Goal: Task Accomplishment & Management: Use online tool/utility

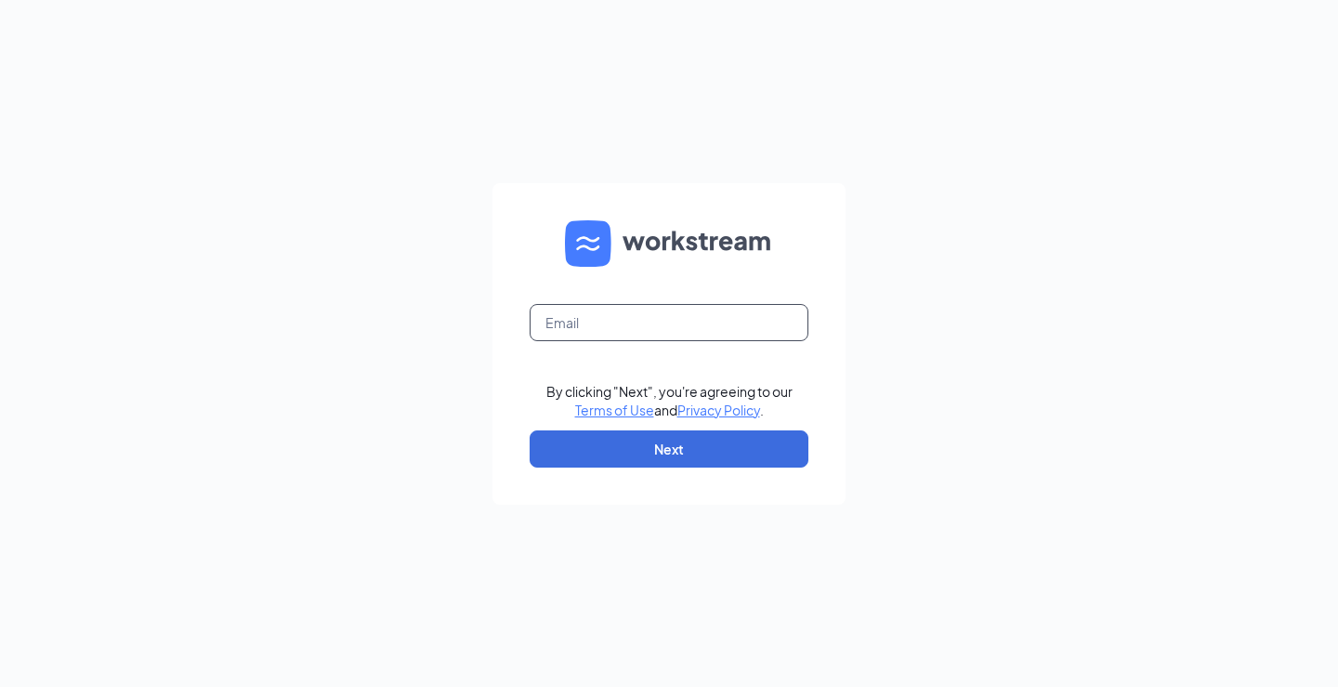
click at [585, 327] on input "text" at bounding box center [669, 322] width 279 height 37
type input "3206@hcihospitality.com"
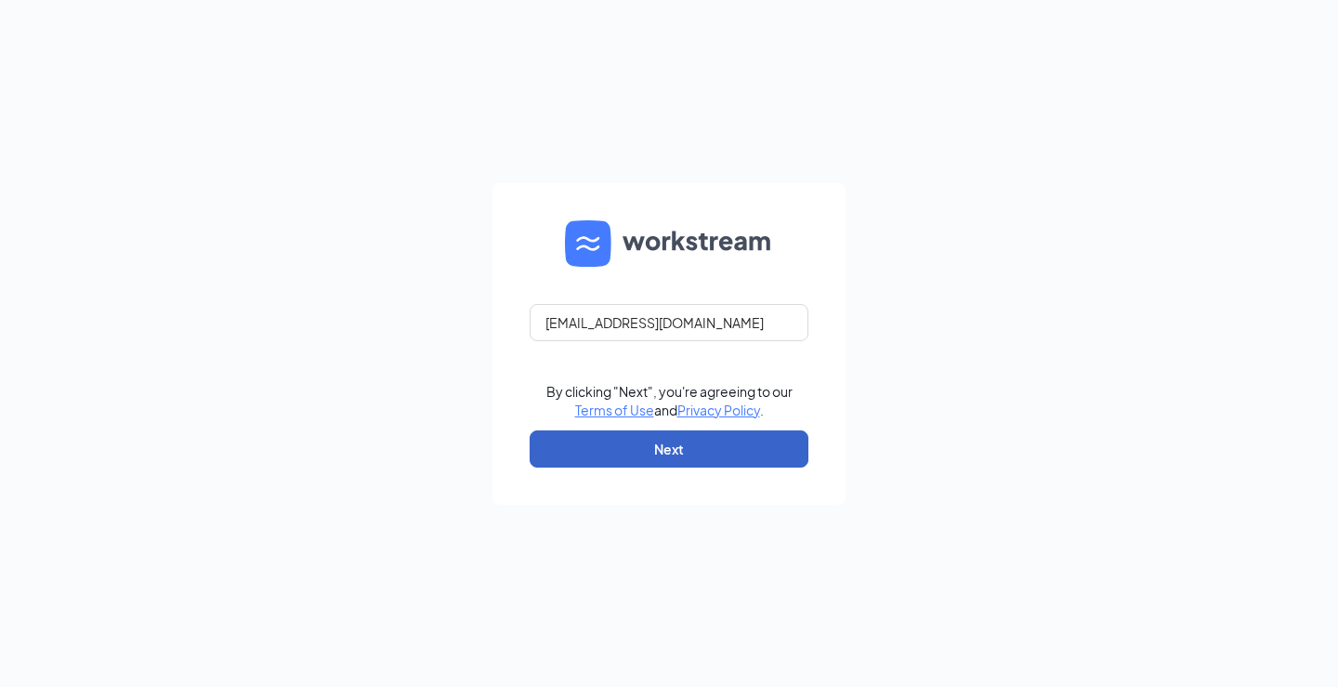
click at [637, 464] on button "Next" at bounding box center [669, 448] width 279 height 37
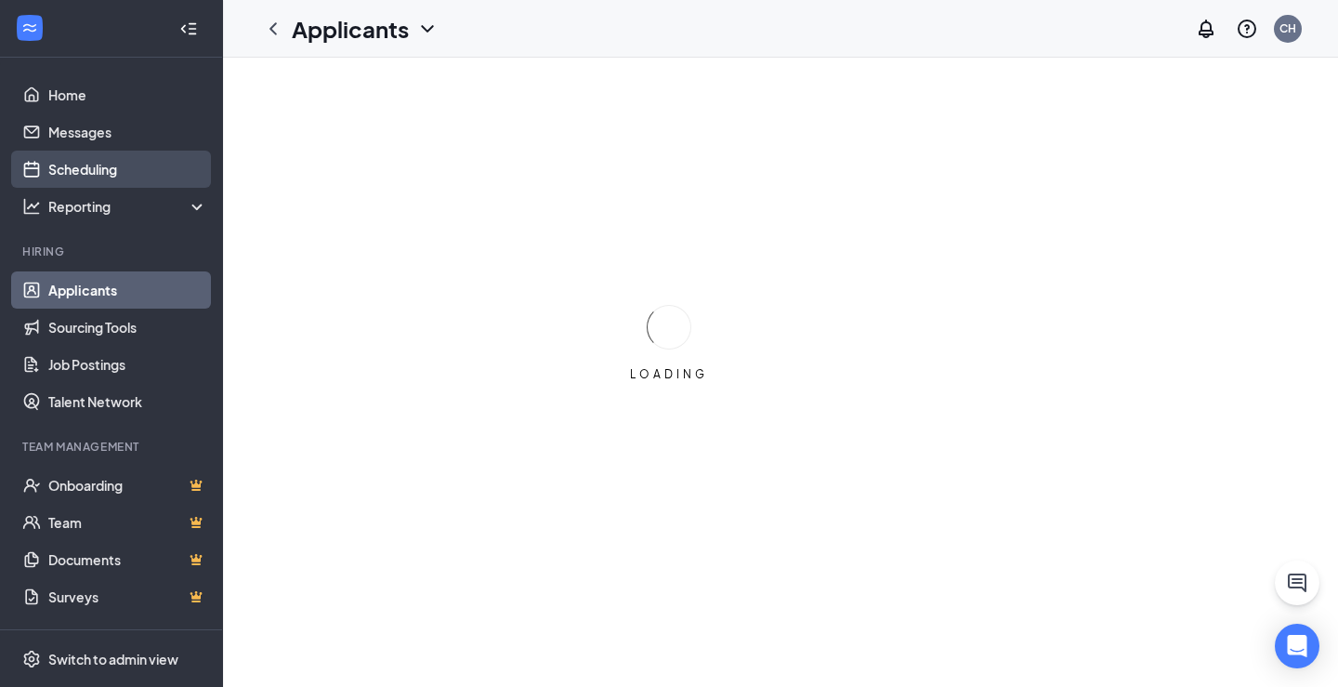
click at [107, 165] on link "Scheduling" at bounding box center [127, 169] width 159 height 37
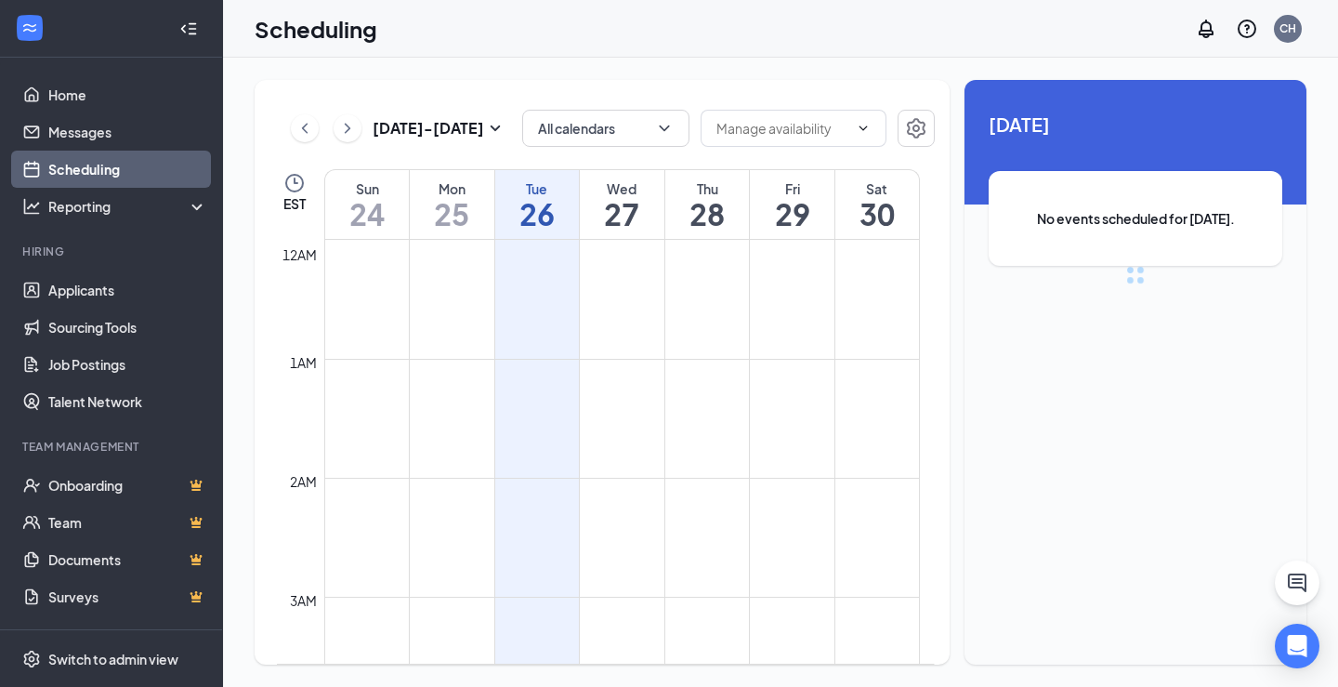
scroll to position [914, 0]
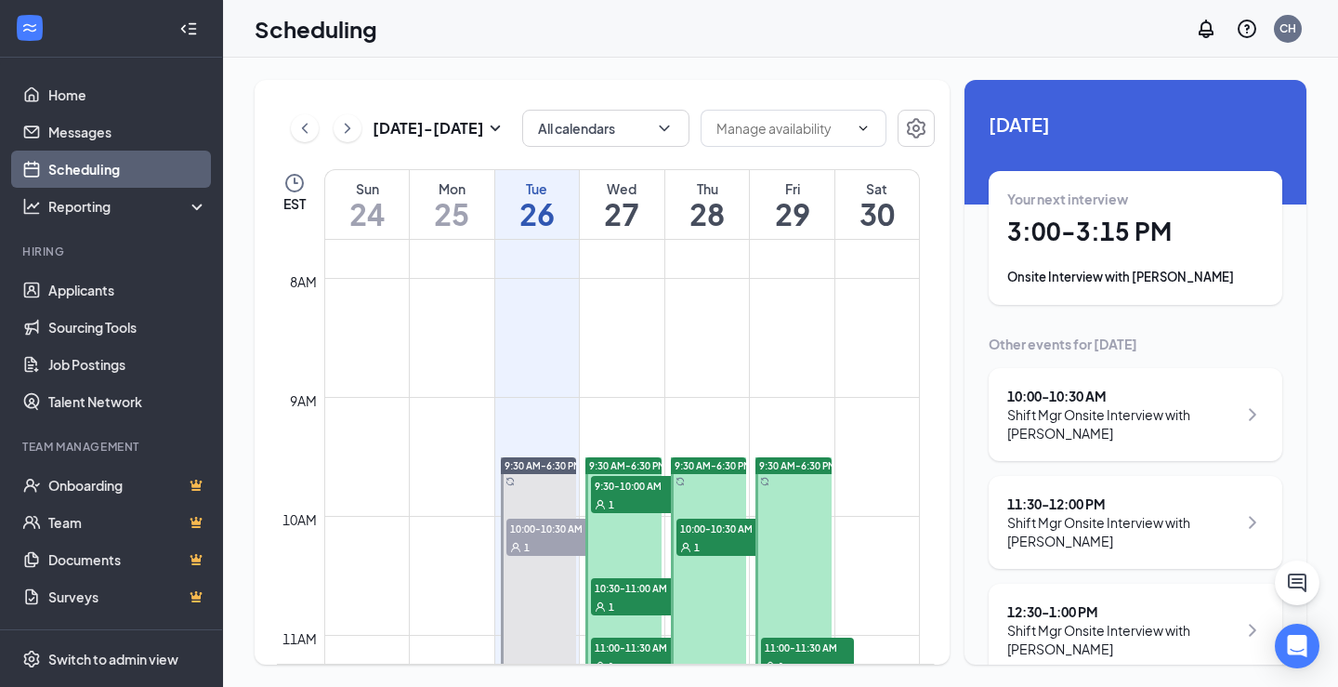
click at [1099, 237] on h1 "3:00 - 3:15 PM" at bounding box center [1136, 232] width 257 height 32
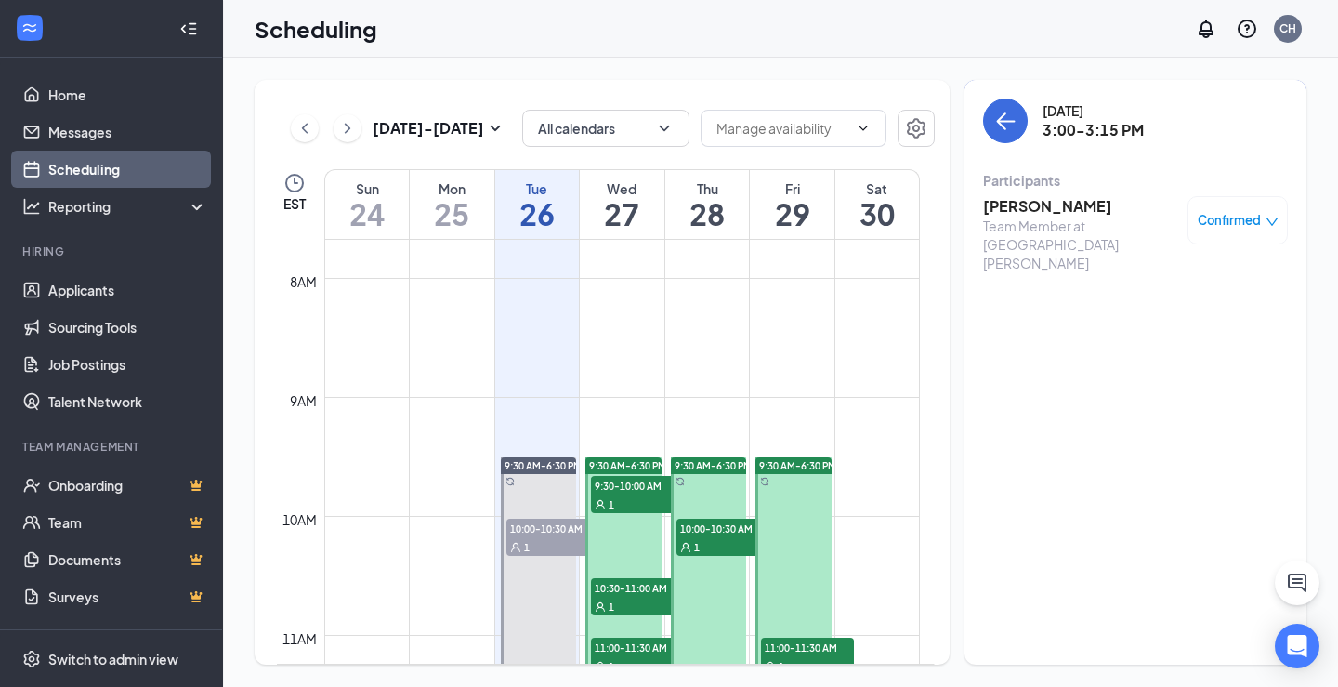
click at [1038, 206] on h3 "[PERSON_NAME]" at bounding box center [1080, 206] width 195 height 20
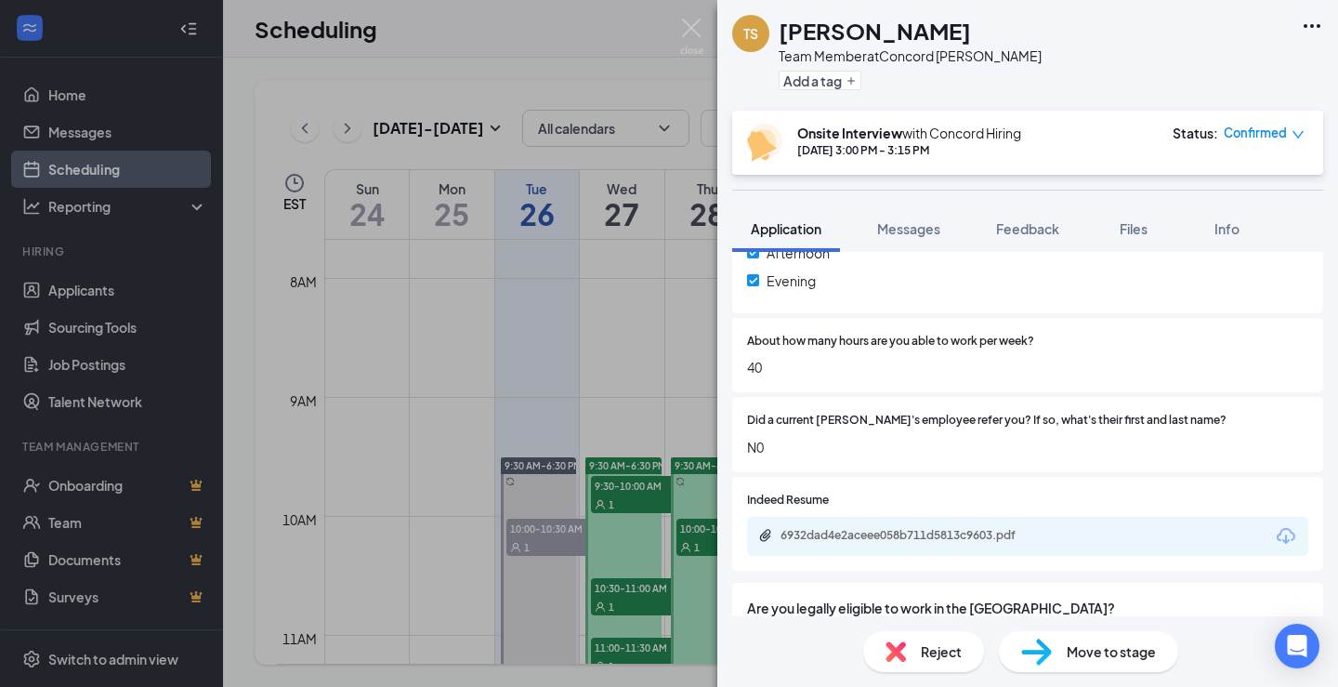
scroll to position [928, 0]
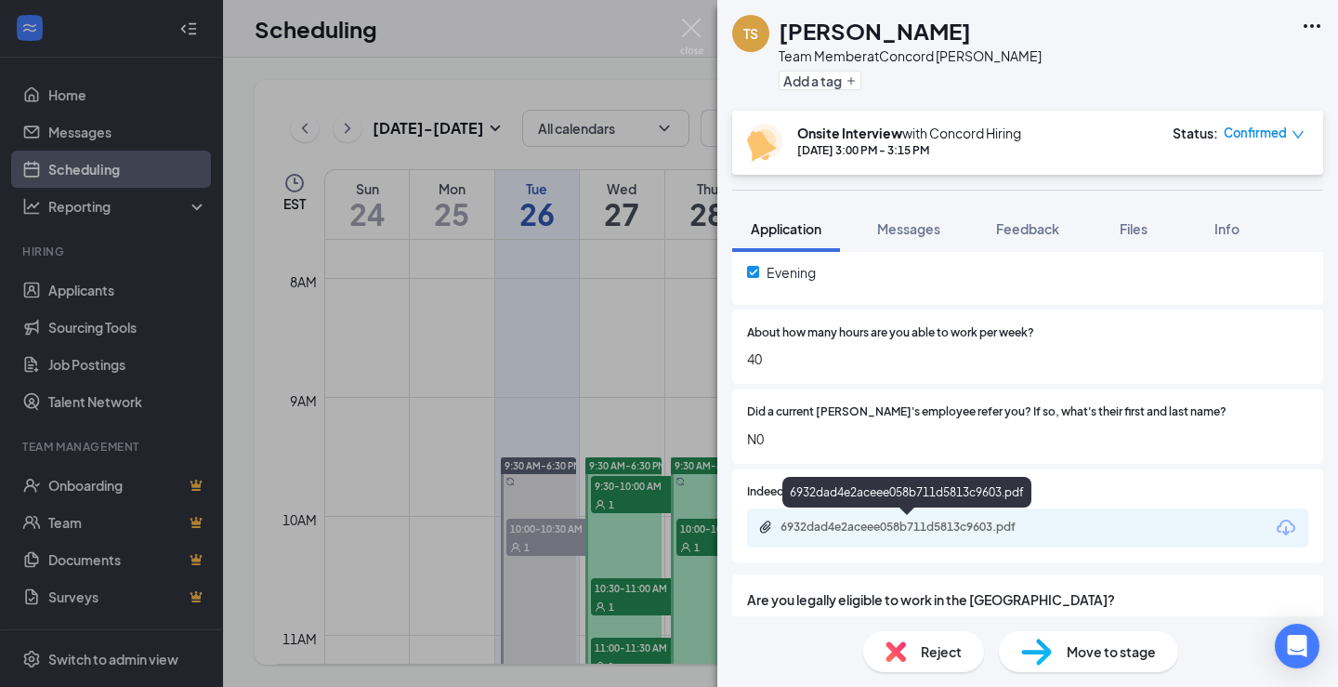
click at [960, 521] on div "6932dad4e2aceee058b711d5813c9603.pdf" at bounding box center [911, 527] width 260 height 15
